Goal: Task Accomplishment & Management: Manage account settings

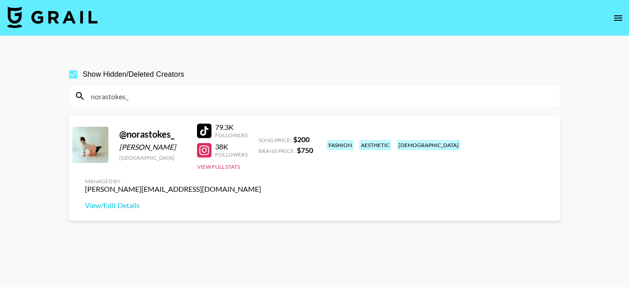
type input "norastokes_"
click at [204, 135] on div at bounding box center [204, 131] width 14 height 14
click at [204, 151] on div at bounding box center [204, 150] width 14 height 14
click at [261, 201] on link "View/Edit Details" at bounding box center [173, 205] width 176 height 9
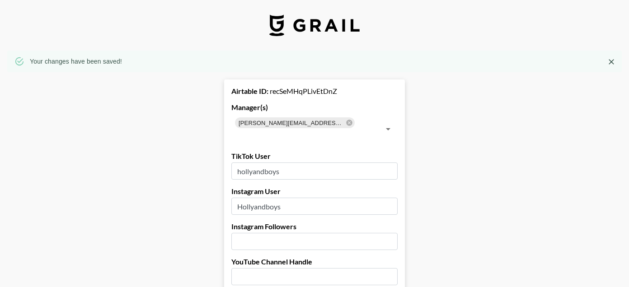
select select "USD"
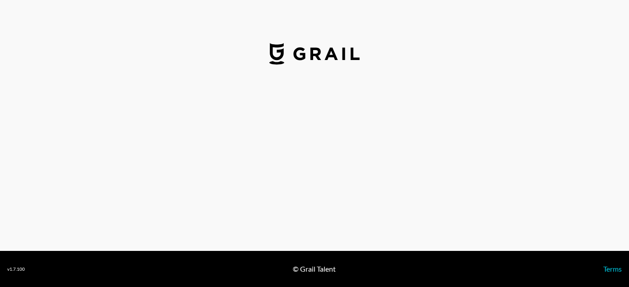
select select "USD"
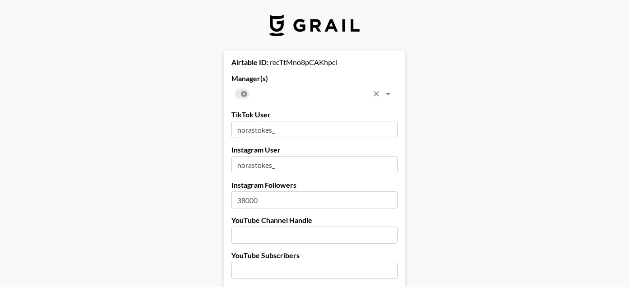
click at [244, 93] on icon at bounding box center [243, 93] width 7 height 7
click at [244, 93] on input "text" at bounding box center [307, 94] width 146 height 13
type input "yasmi"
click at [246, 117] on input "checkbox" at bounding box center [247, 117] width 17 height 17
checkbox input "true"
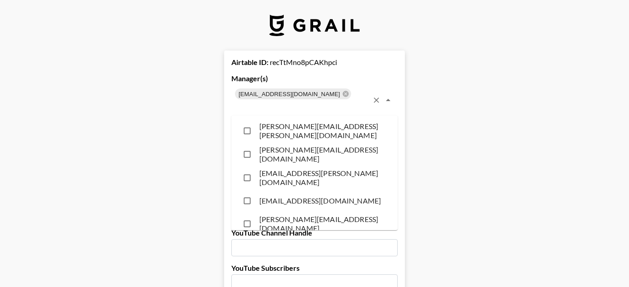
scroll to position [4046, 0]
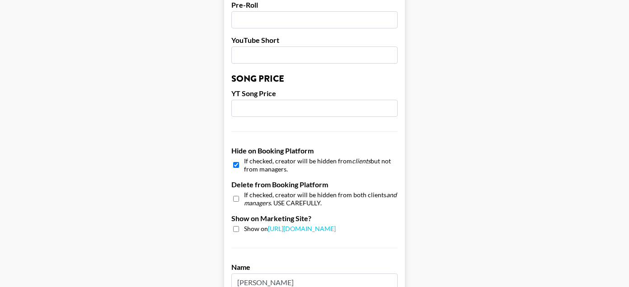
scroll to position [739, 0]
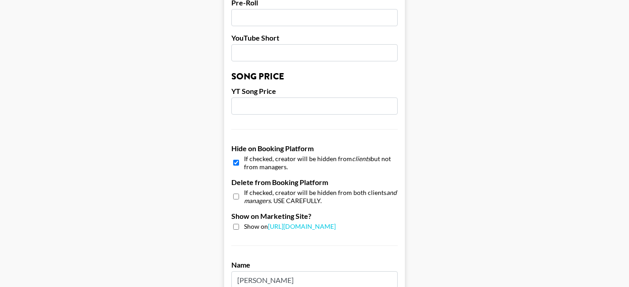
click at [235, 159] on input "checkbox" at bounding box center [236, 162] width 6 height 13
checkbox input "false"
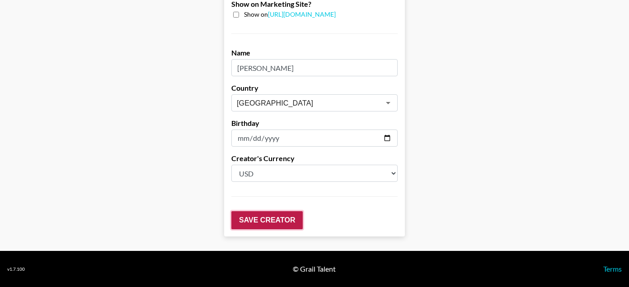
click at [264, 221] on input "Save Creator" at bounding box center [266, 220] width 71 height 18
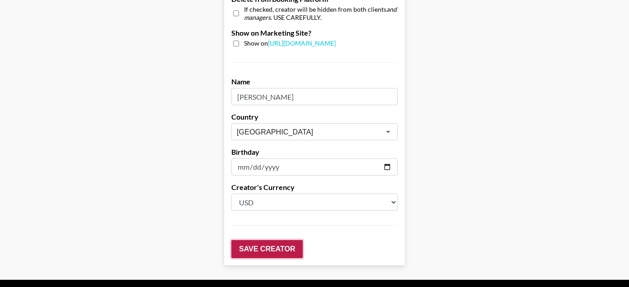
scroll to position [51, 0]
